Goal: Information Seeking & Learning: Learn about a topic

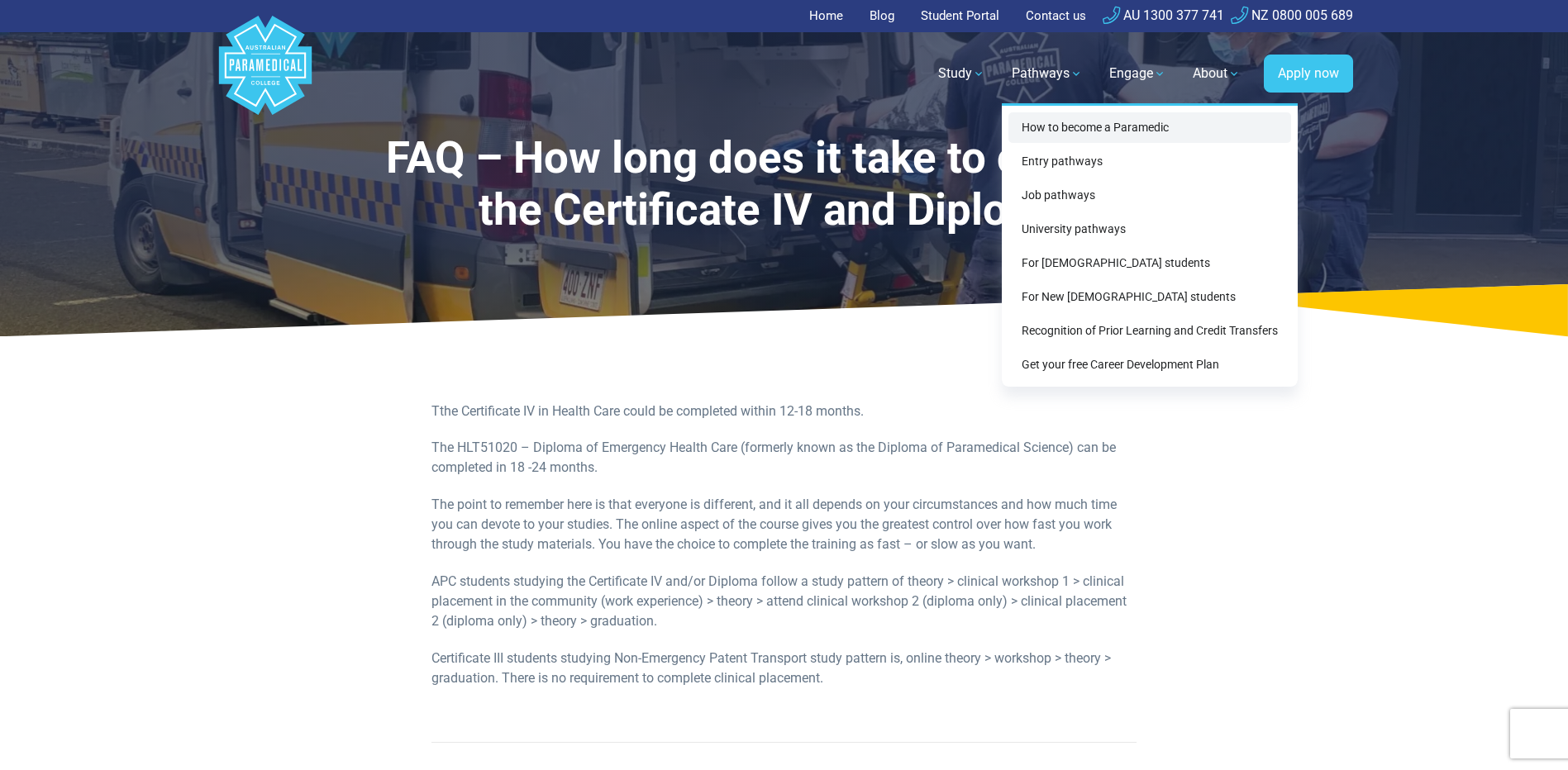
click at [1060, 127] on link "How to become a Paramedic" at bounding box center [1149, 128] width 282 height 31
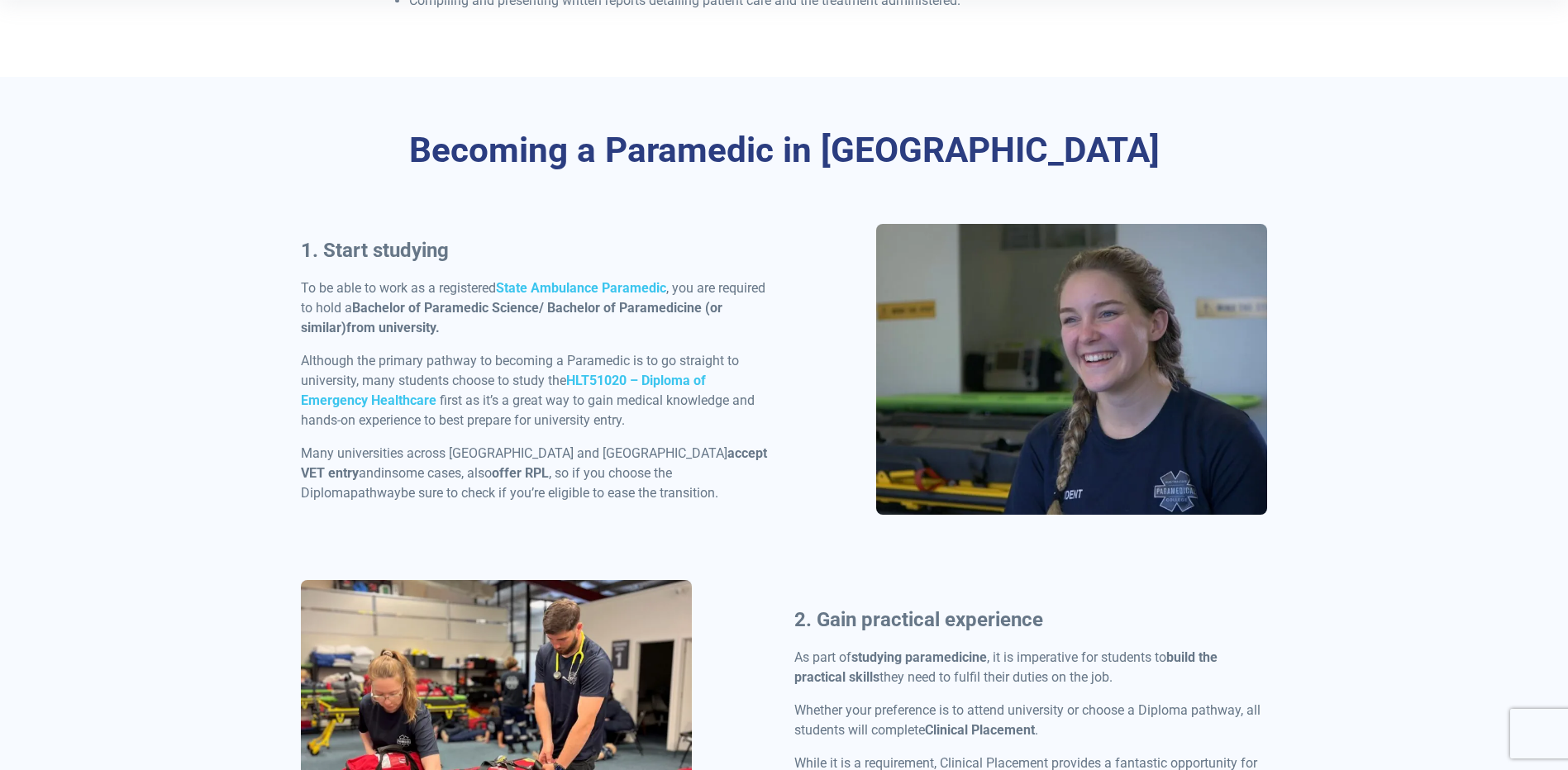
scroll to position [579, 0]
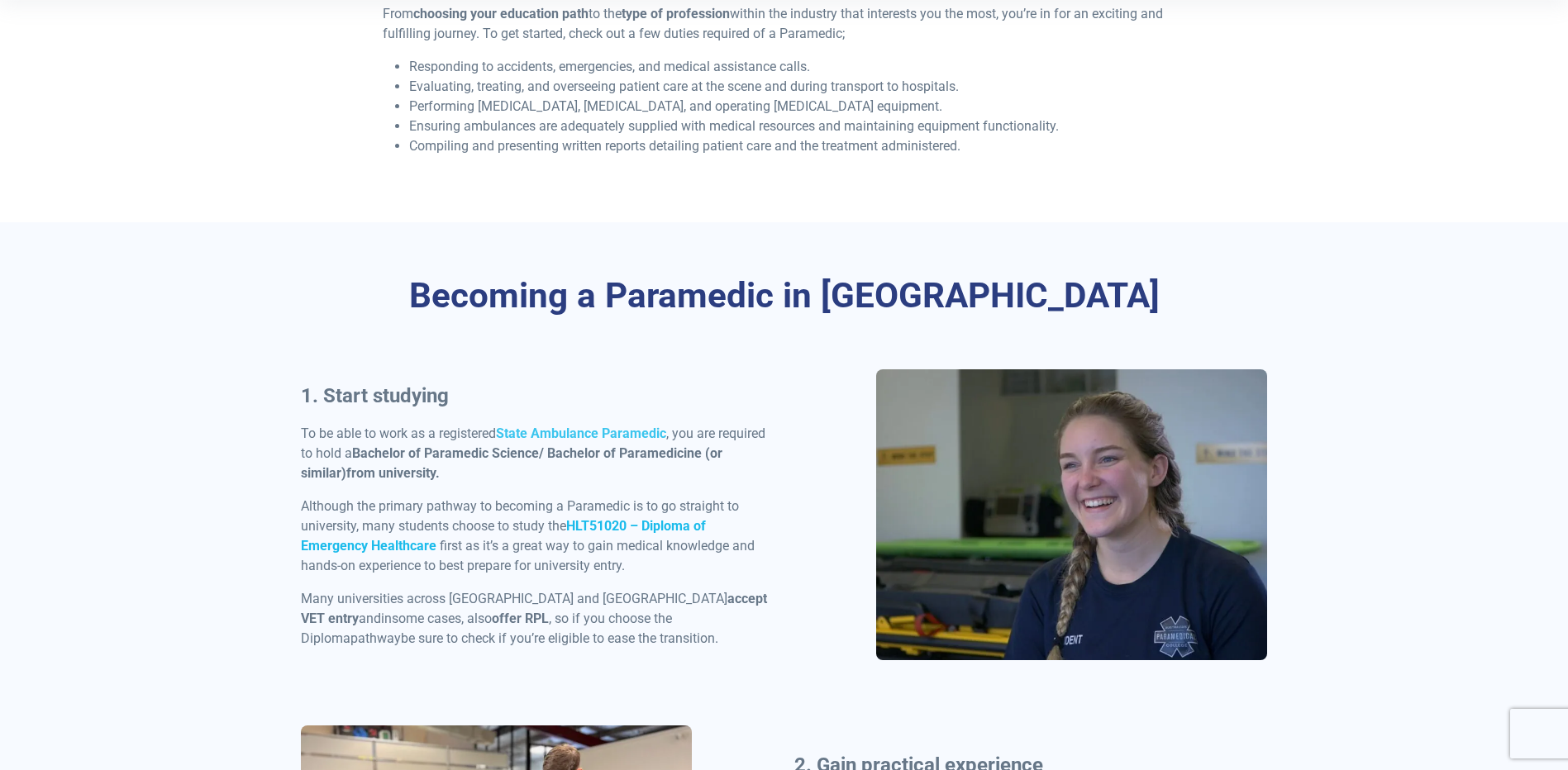
click at [613, 524] on strong "HLT51020 – Diploma of Emergency Healthcare" at bounding box center [503, 536] width 405 height 36
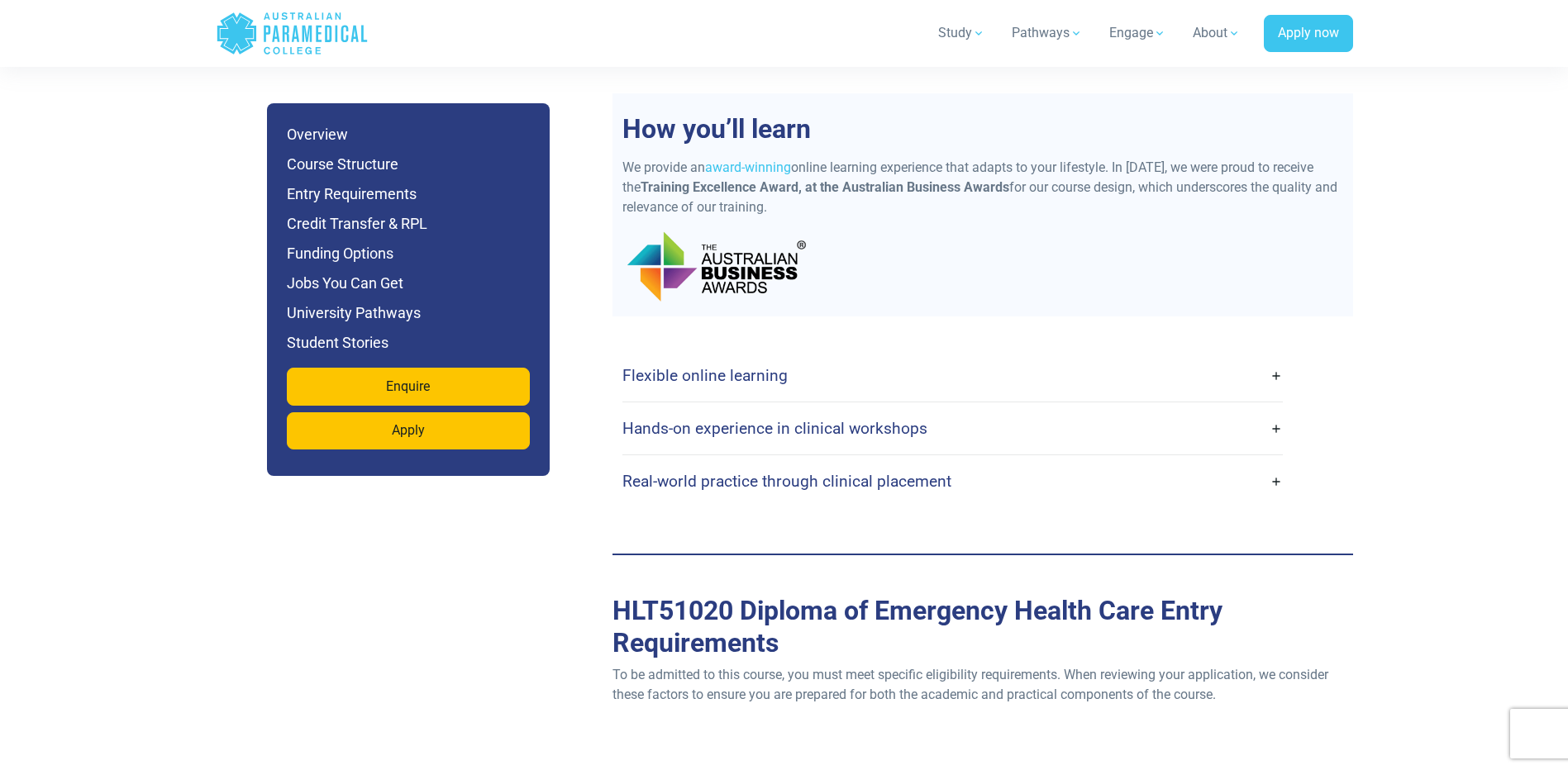
scroll to position [4050, 0]
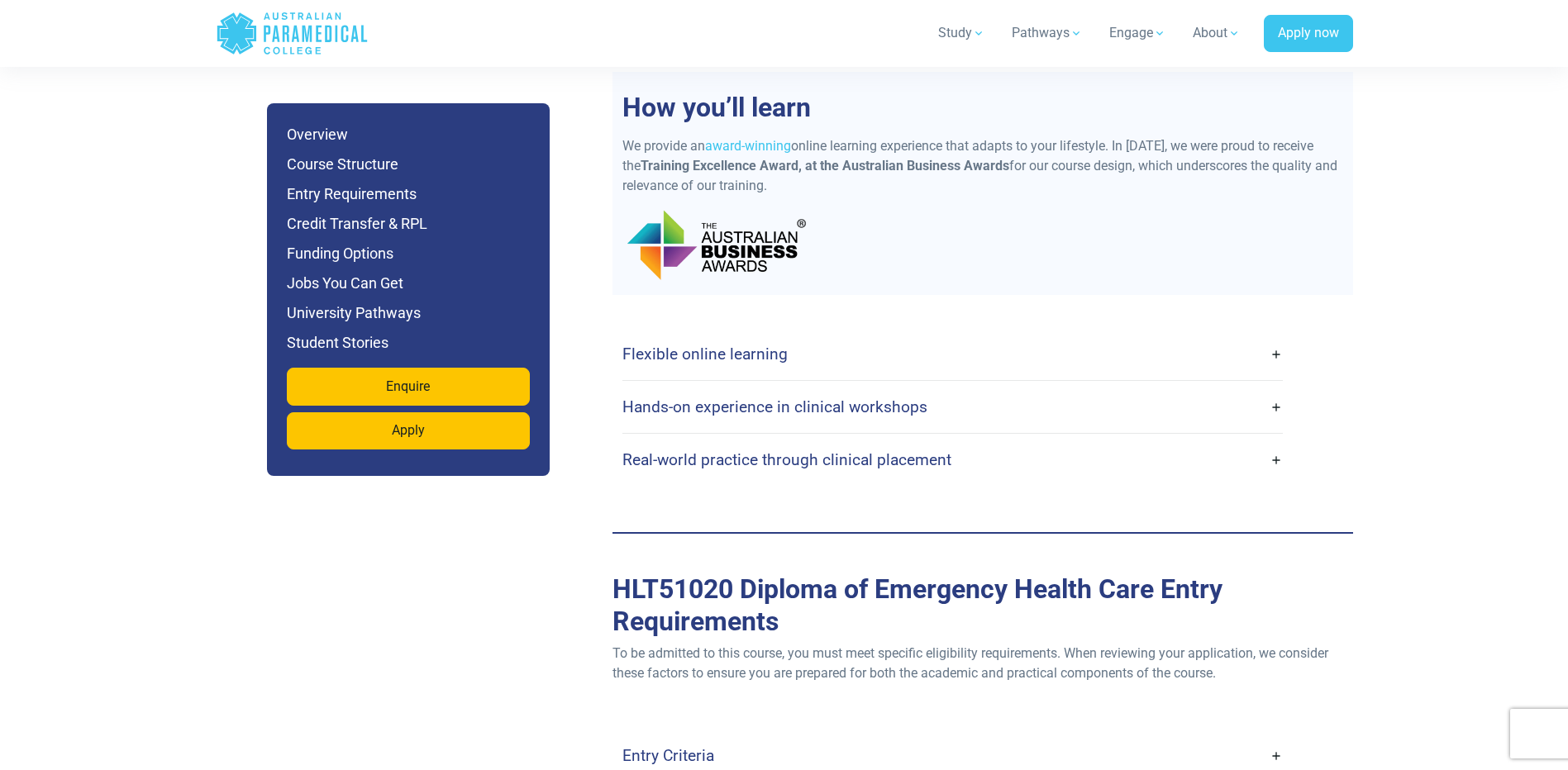
click at [1280, 388] on link "Hands-on experience in clinical workshops" at bounding box center [952, 407] width 661 height 39
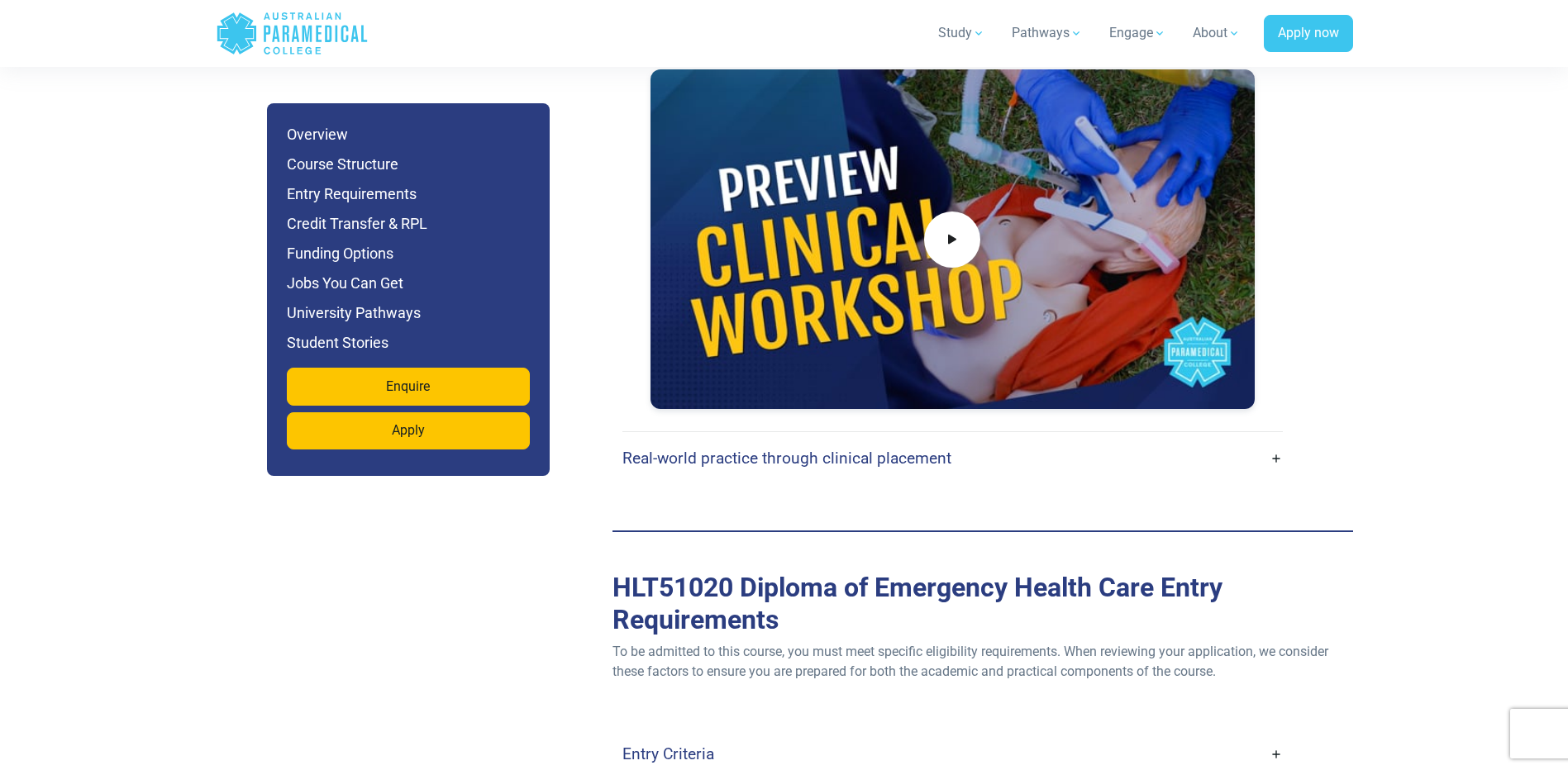
scroll to position [5124, 0]
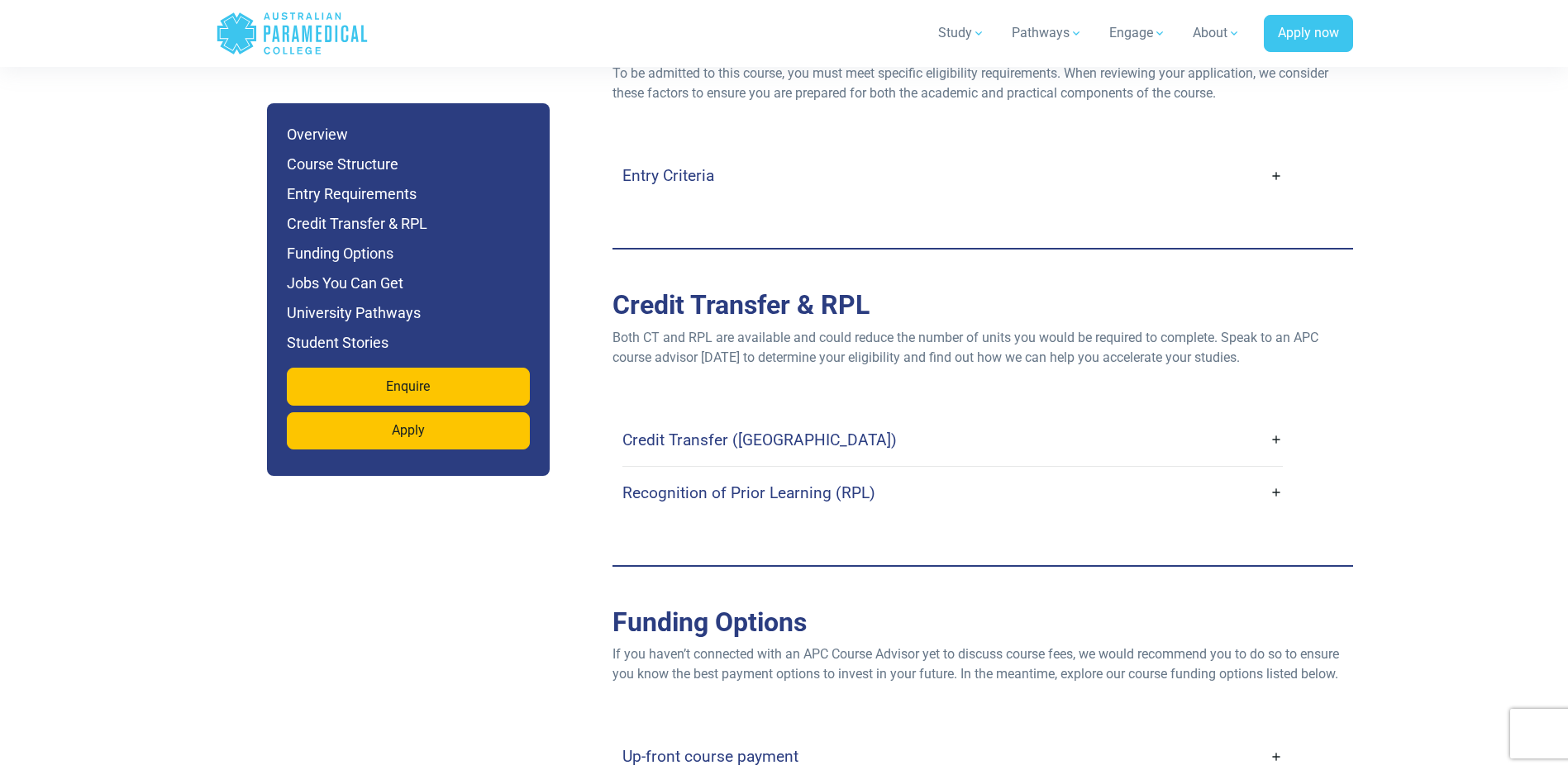
click at [1272, 421] on link "Credit Transfer (CT)" at bounding box center [952, 440] width 661 height 39
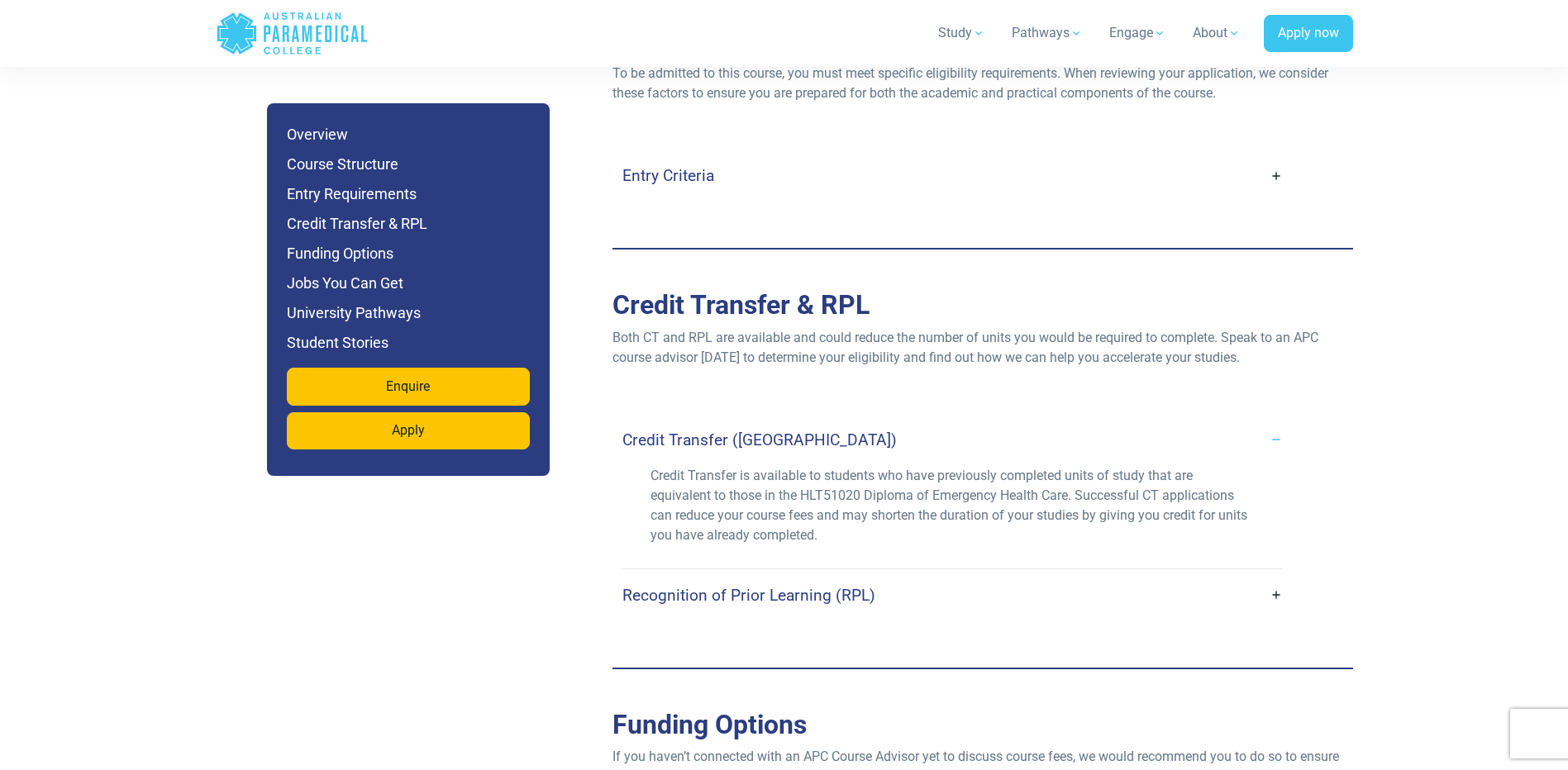
click at [1271, 576] on link "Recognition of Prior Learning (RPL)" at bounding box center [952, 595] width 661 height 39
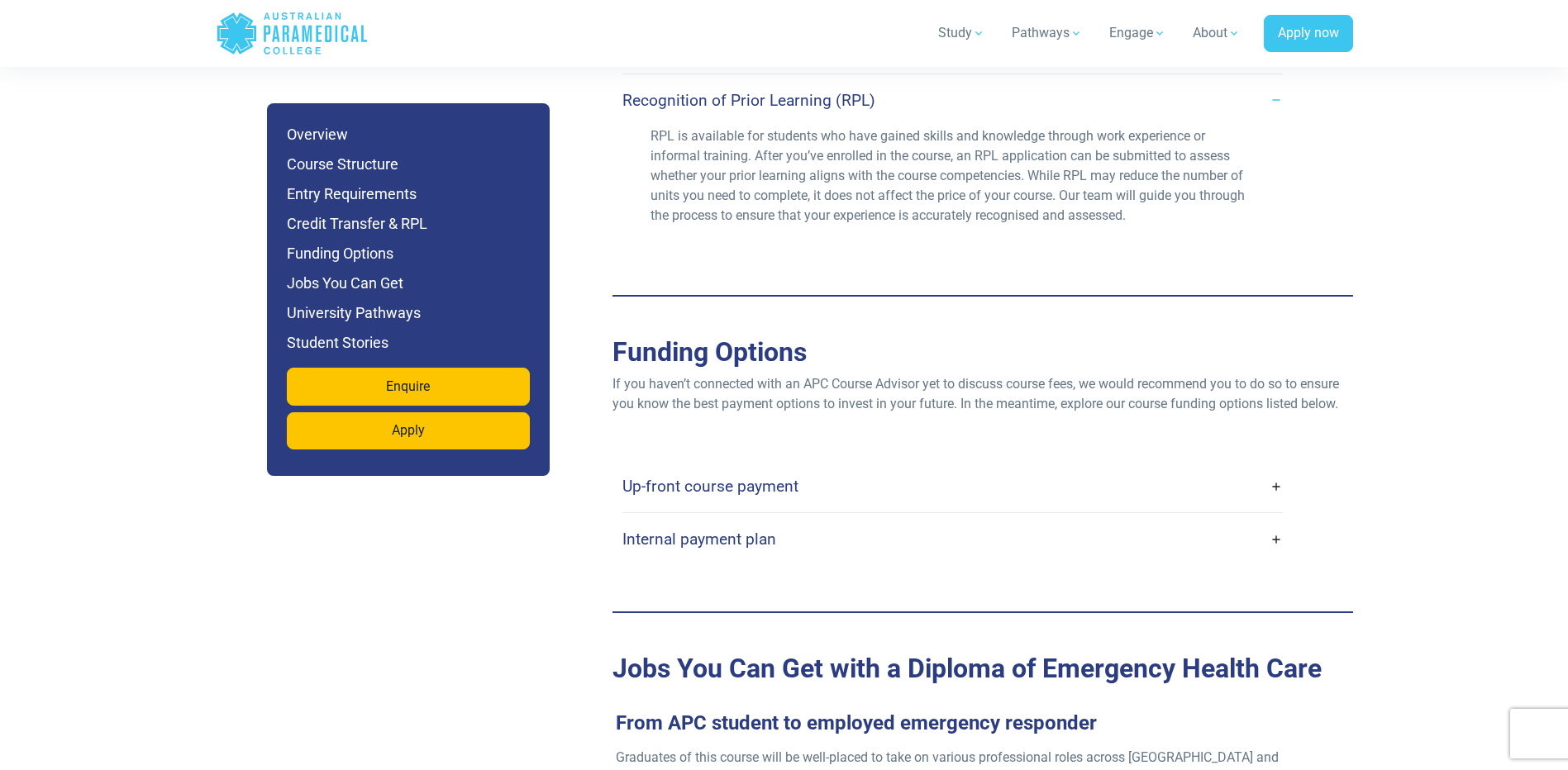
scroll to position [5620, 0]
click at [1277, 466] on link "Up-front course payment" at bounding box center [952, 485] width 661 height 39
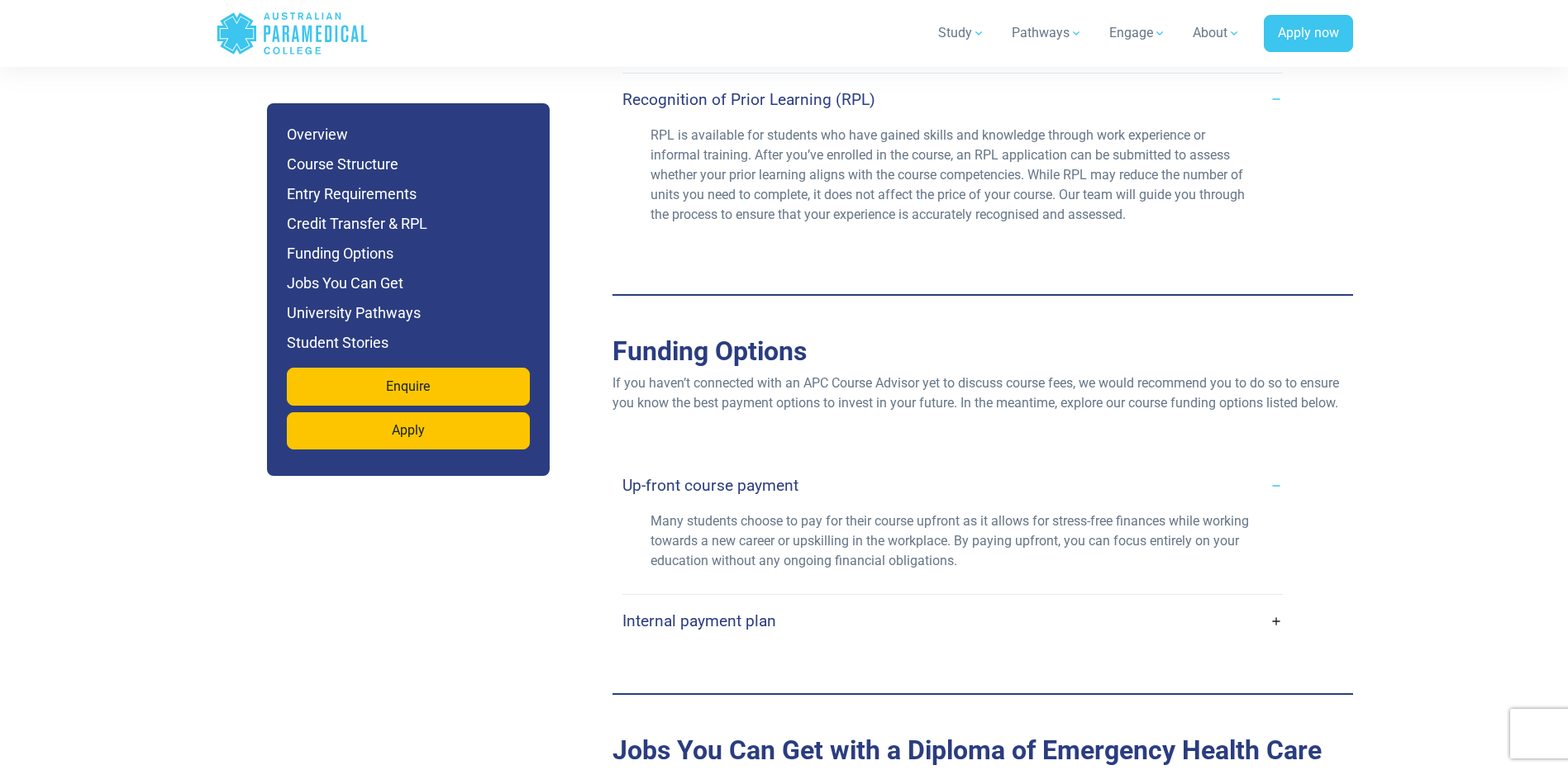
click at [1274, 601] on link "Internal payment plan" at bounding box center [952, 621] width 661 height 39
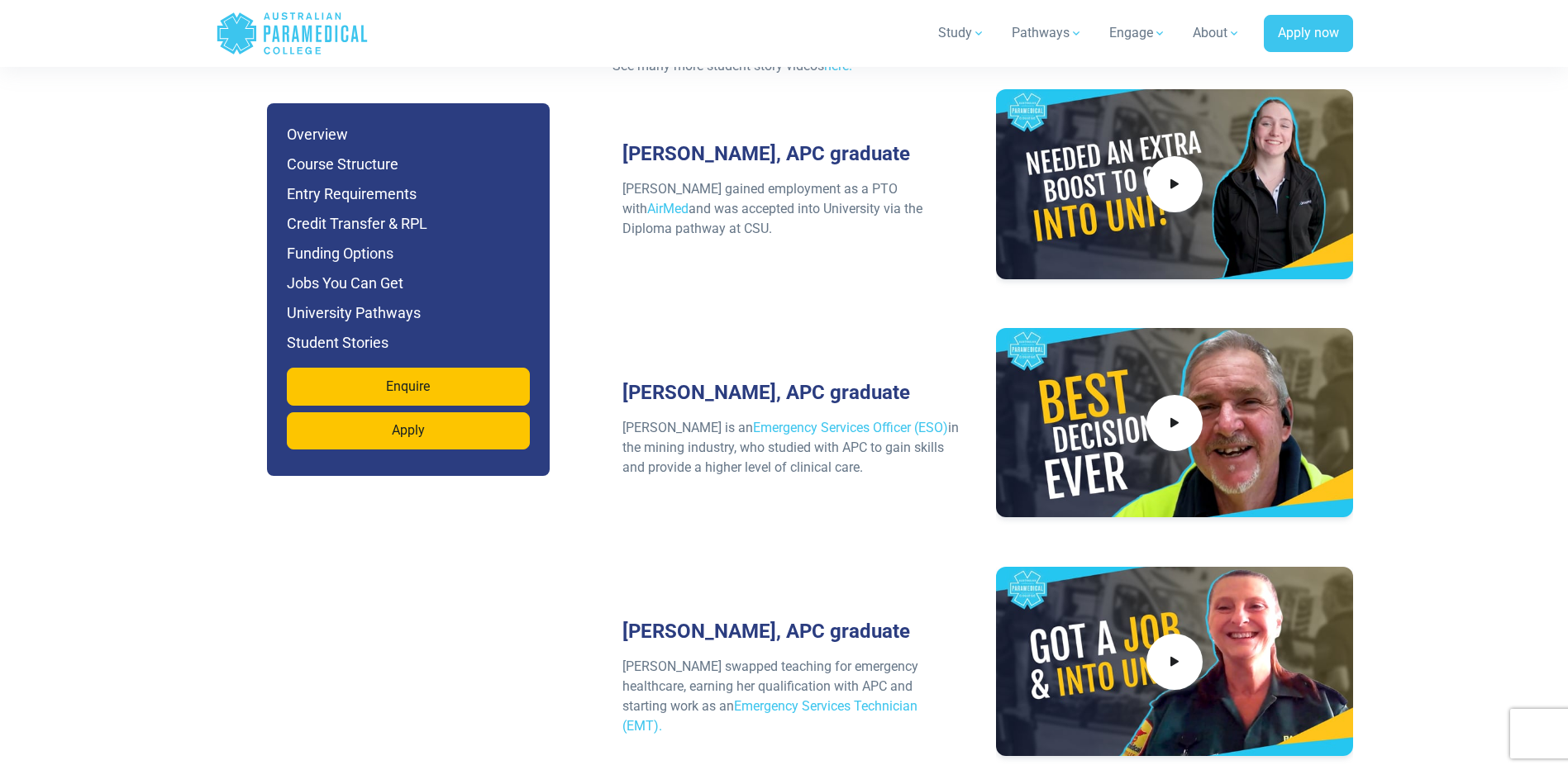
scroll to position [8183, 0]
